Goal: Information Seeking & Learning: Find specific fact

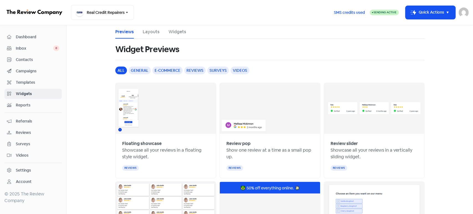
click at [35, 59] on span "Contacts" at bounding box center [37, 60] width 43 height 6
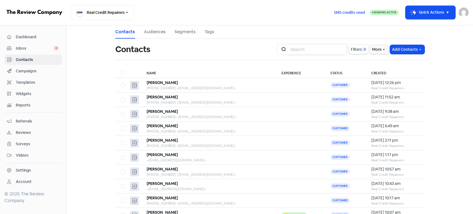
click at [319, 48] on input "search" at bounding box center [317, 49] width 60 height 11
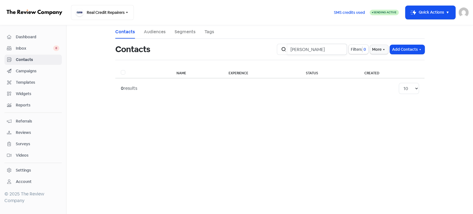
type input "[PERSON_NAME]"
click at [341, 48] on input "[PERSON_NAME]" at bounding box center [317, 49] width 60 height 11
click at [339, 50] on input "[PERSON_NAME]" at bounding box center [317, 49] width 60 height 11
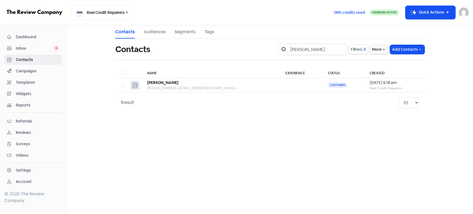
drag, startPoint x: 292, startPoint y: 50, endPoint x: 281, endPoint y: 52, distance: 10.4
click at [281, 52] on div "Icon For Search [PERSON_NAME]" at bounding box center [312, 49] width 70 height 11
type input "[PERSON_NAME]"
